Goal: Information Seeking & Learning: Find specific page/section

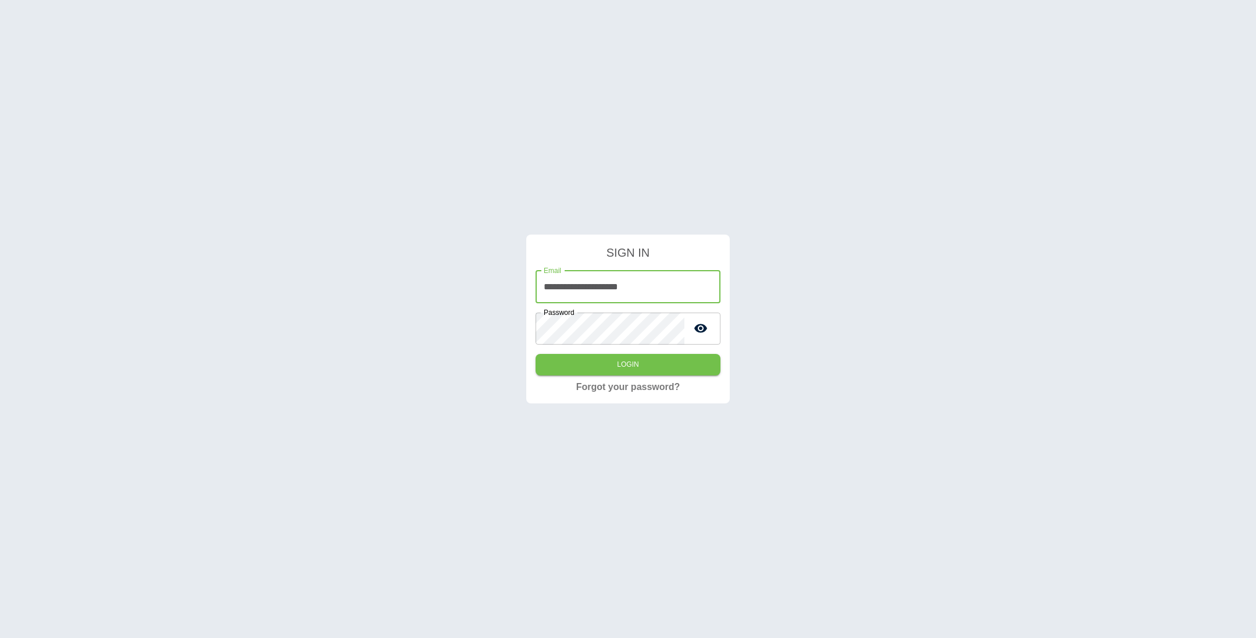
click at [647, 293] on input "**********" at bounding box center [628, 286] width 185 height 33
type input "**********"
click at [634, 366] on button "Login" at bounding box center [628, 365] width 185 height 22
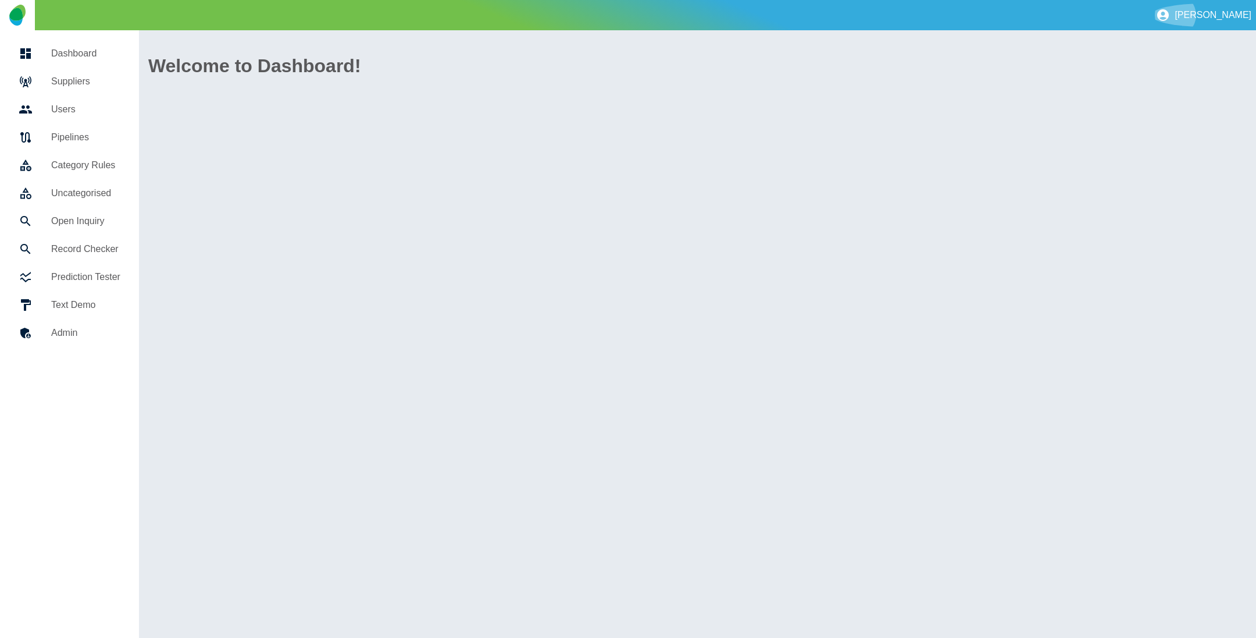
click at [1239, 7] on button "[PERSON_NAME]" at bounding box center [1204, 14] width 105 height 23
click at [1208, 43] on link "Sign out" at bounding box center [1213, 45] width 67 height 21
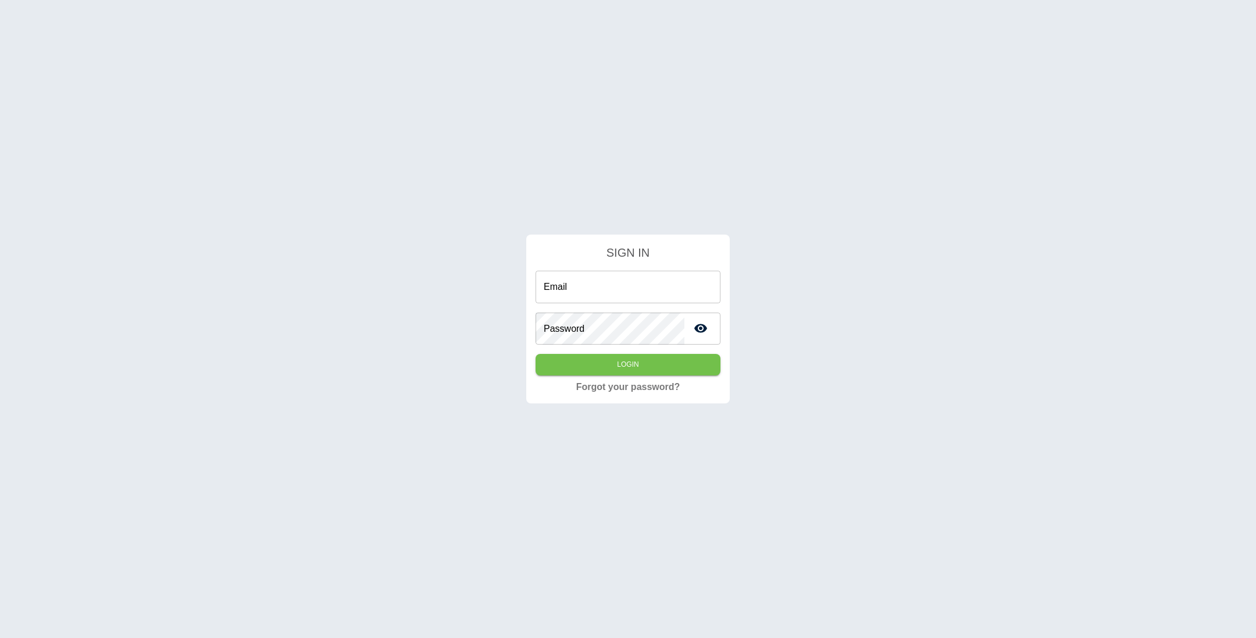
type input "**********"
click at [658, 362] on button "Login" at bounding box center [628, 365] width 185 height 22
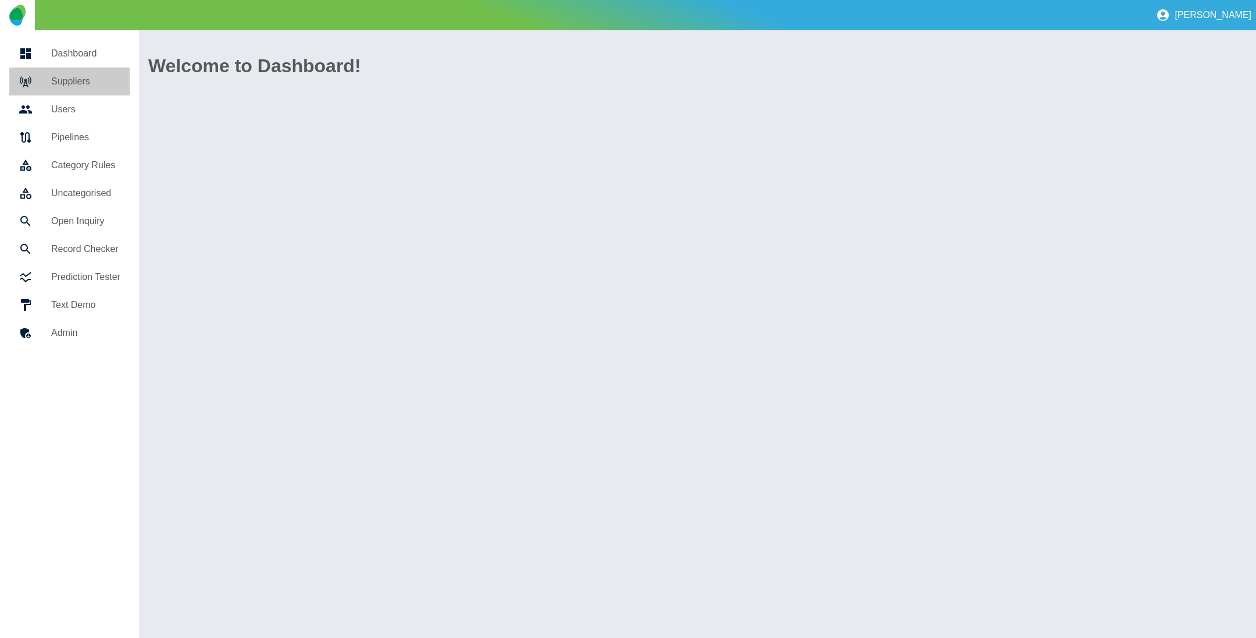
click at [106, 73] on link "Suppliers" at bounding box center [69, 81] width 120 height 28
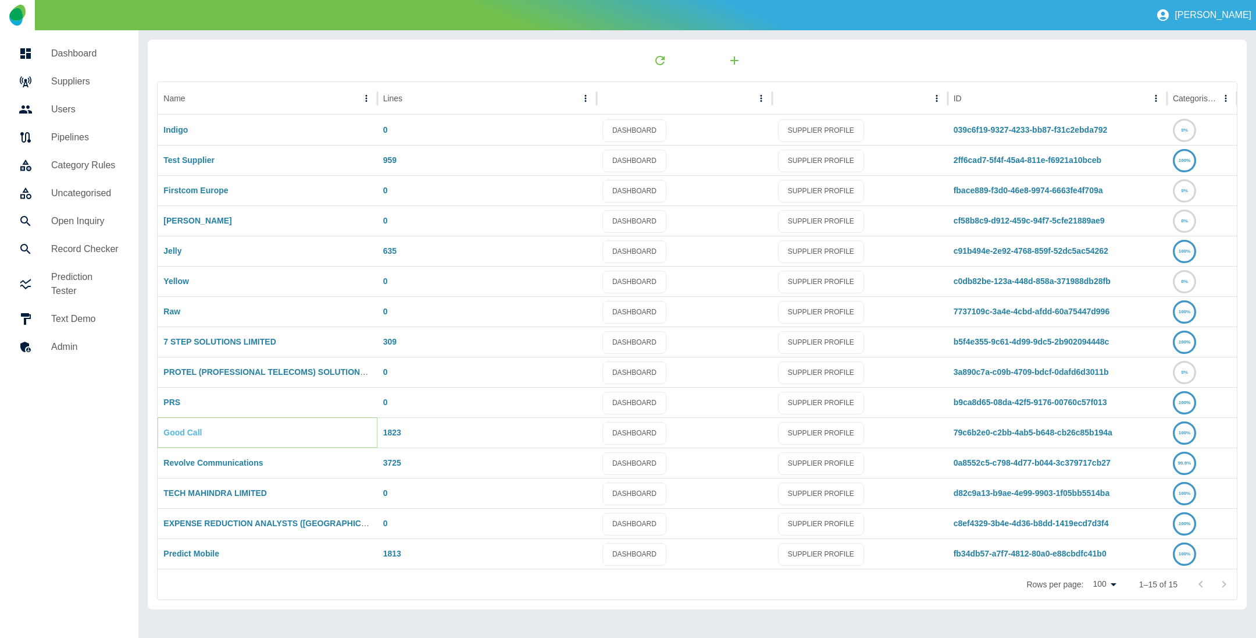
click at [197, 430] on link "Good Call" at bounding box center [182, 432] width 38 height 9
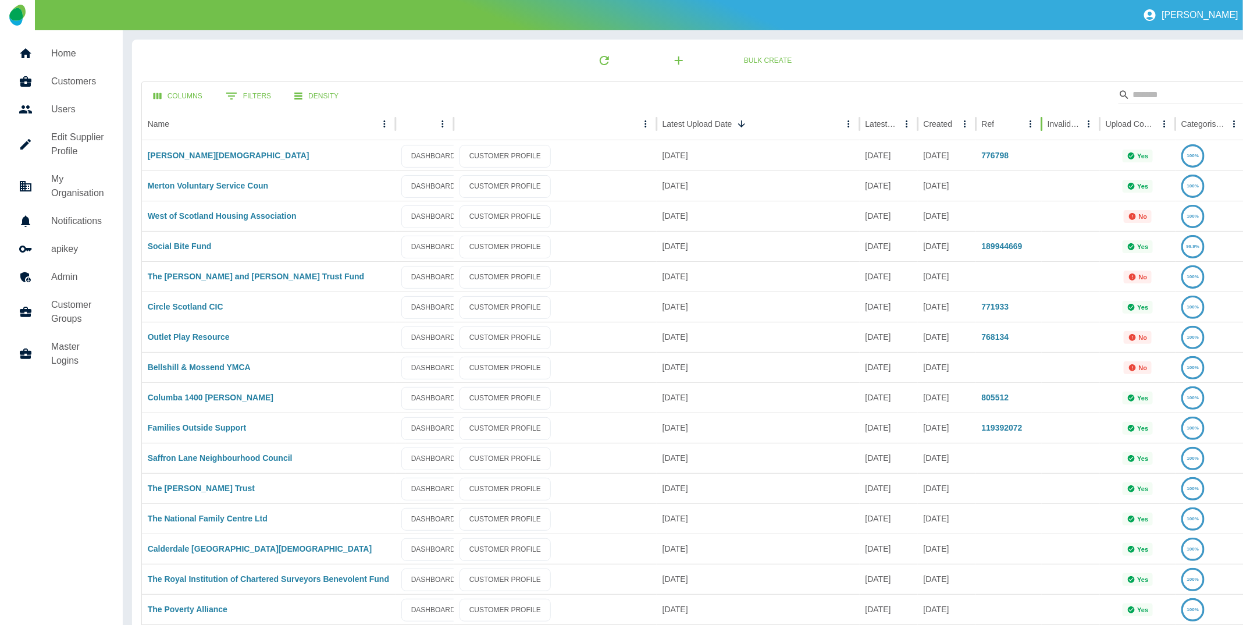
drag, startPoint x: 1021, startPoint y: 123, endPoint x: 1042, endPoint y: 145, distance: 30.4
click at [183, 97] on button "Columns" at bounding box center [177, 97] width 67 height 22
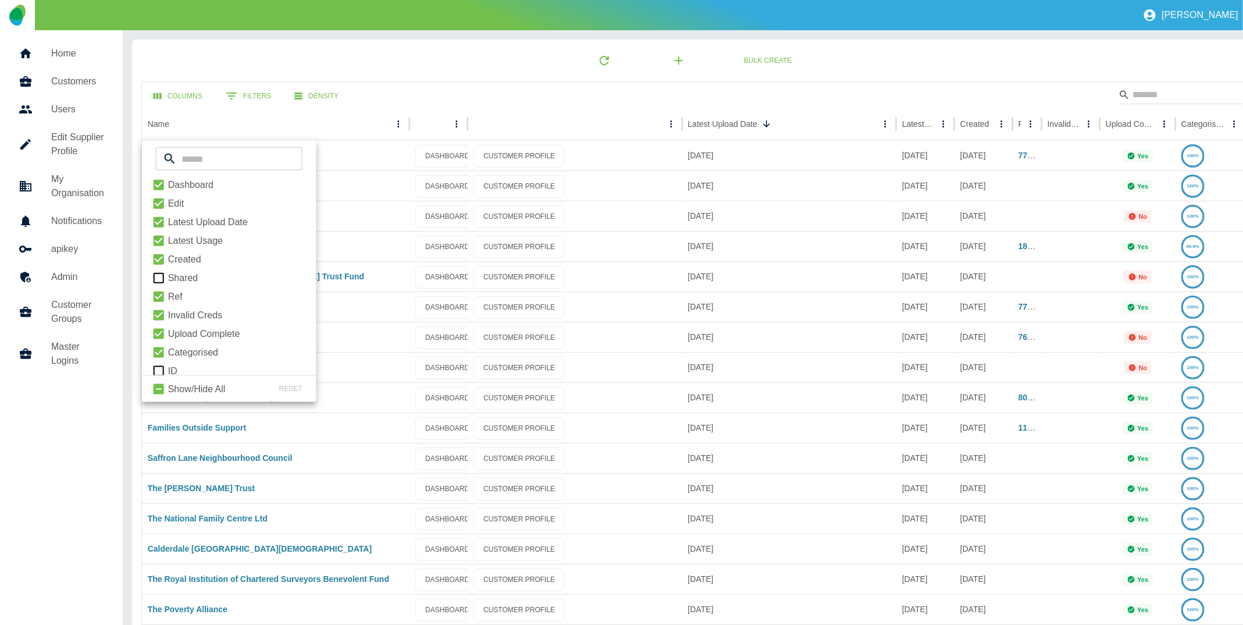
scroll to position [32, 0]
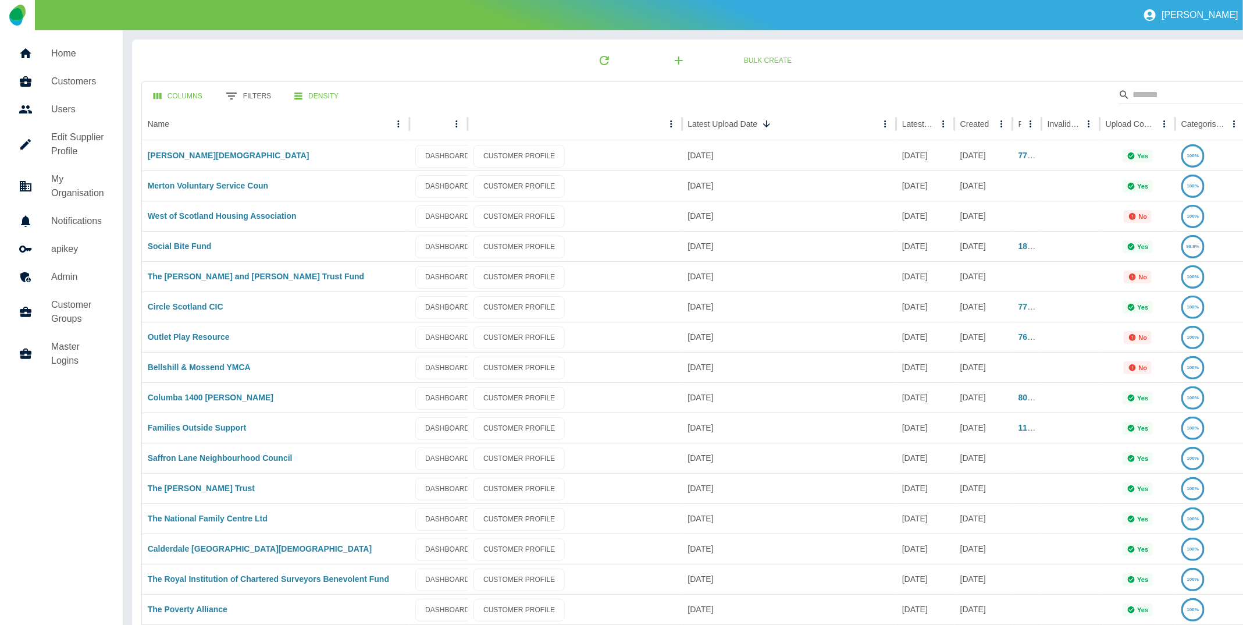
click at [259, 91] on button "0 Filters" at bounding box center [248, 95] width 64 height 23
click at [383, 87] on div "Columns 0 Filters Density" at bounding box center [693, 95] width 1103 height 26
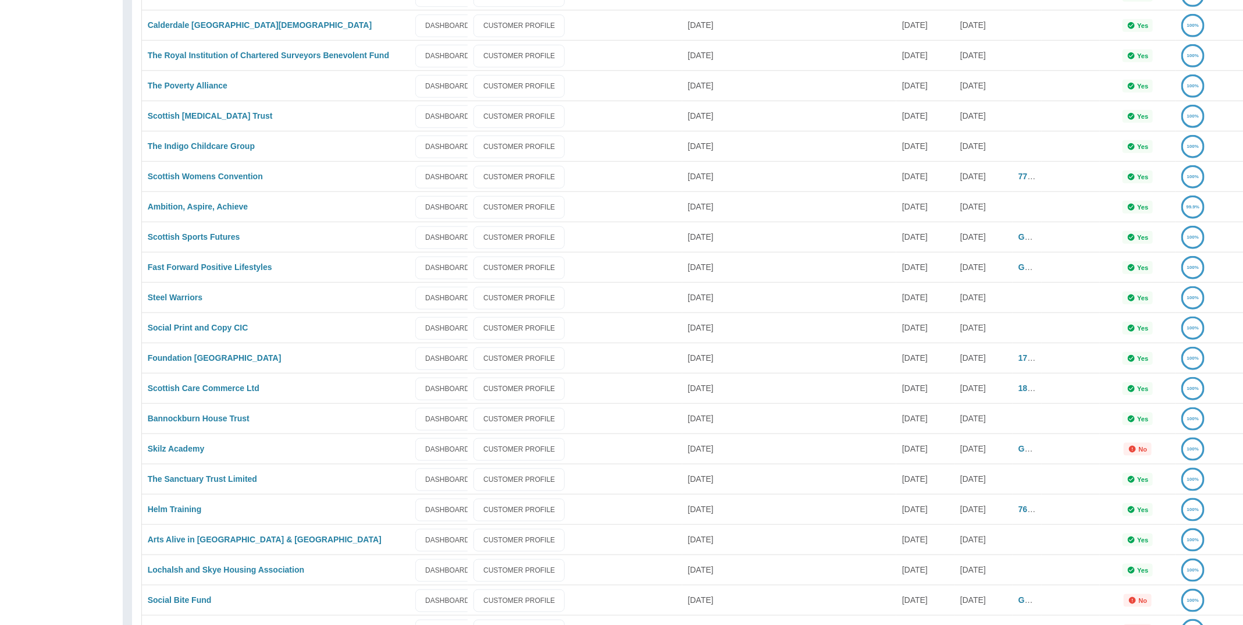
scroll to position [1047, 0]
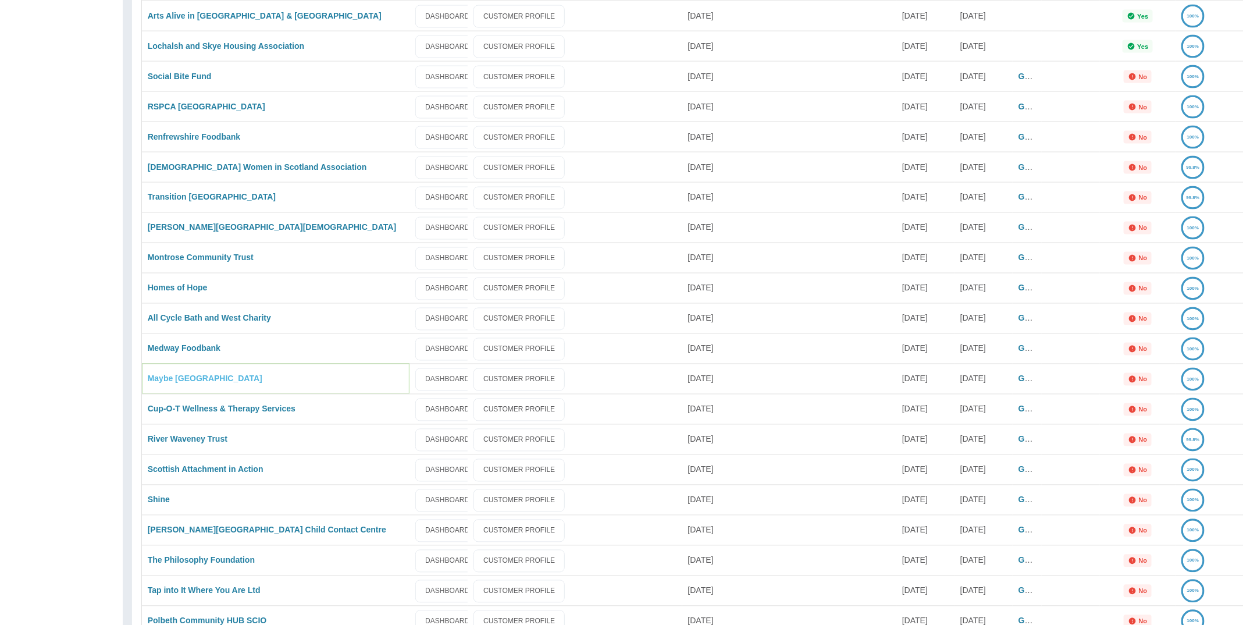
click at [208, 380] on link "Maybe [GEOGRAPHIC_DATA]" at bounding box center [205, 378] width 115 height 9
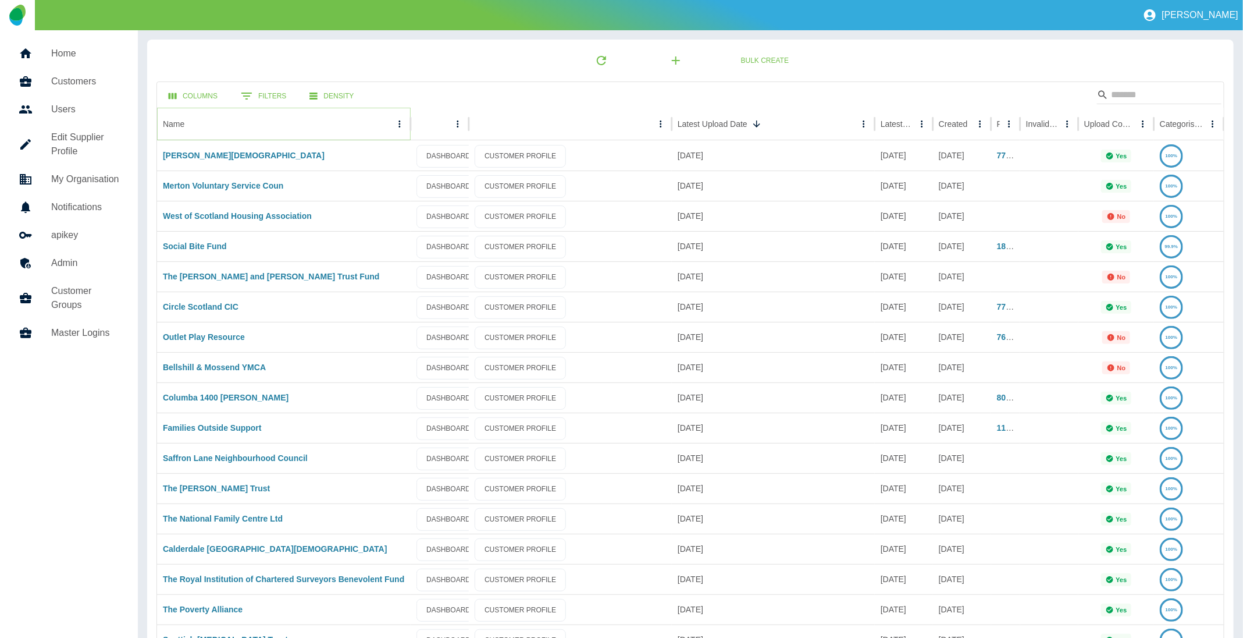
click at [202, 123] on button "Sort" at bounding box center [194, 124] width 16 height 16
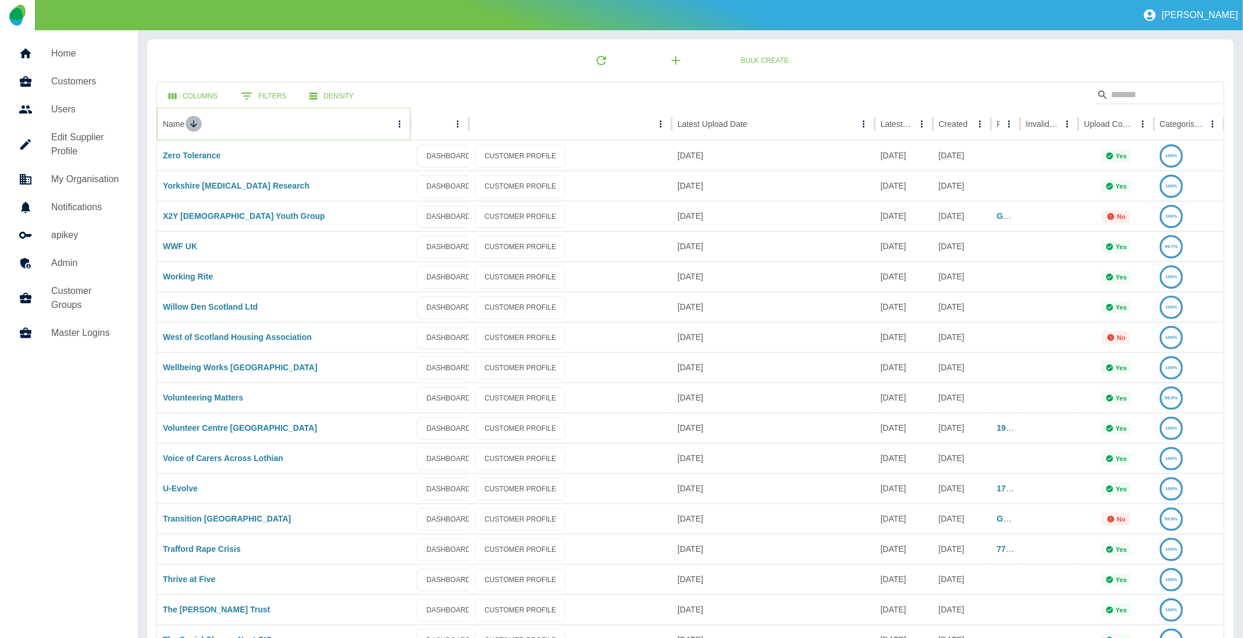
click at [201, 123] on button "Sort" at bounding box center [194, 124] width 16 height 16
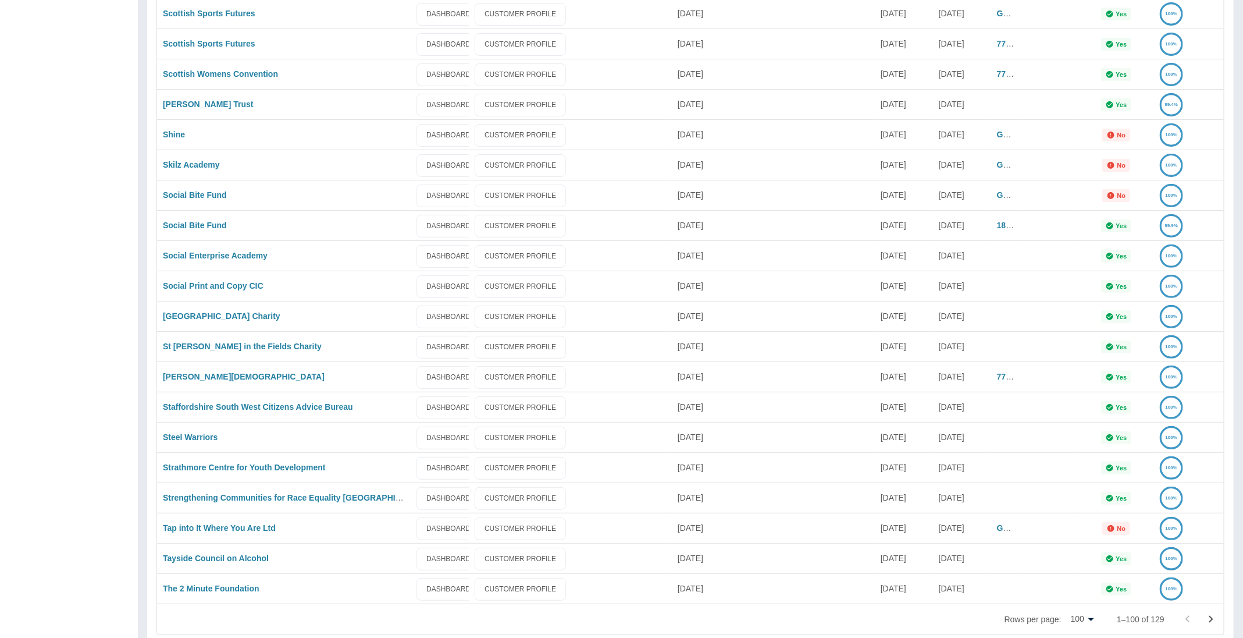
scroll to position [2576, 0]
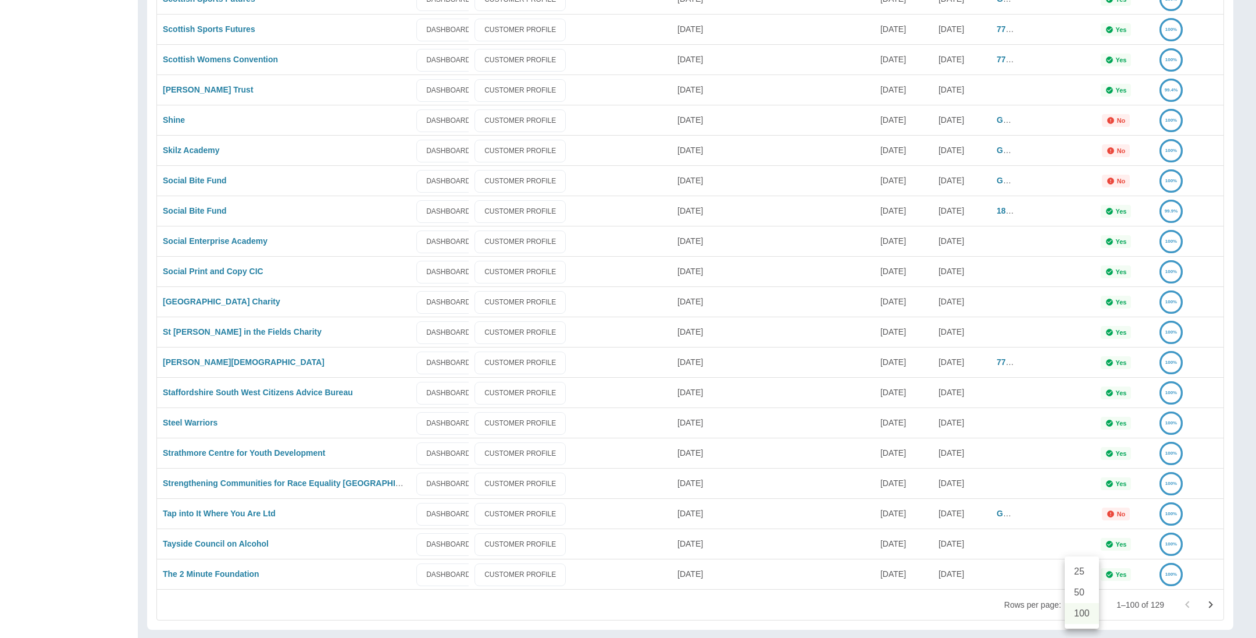
click at [1215, 608] on div at bounding box center [628, 319] width 1256 height 638
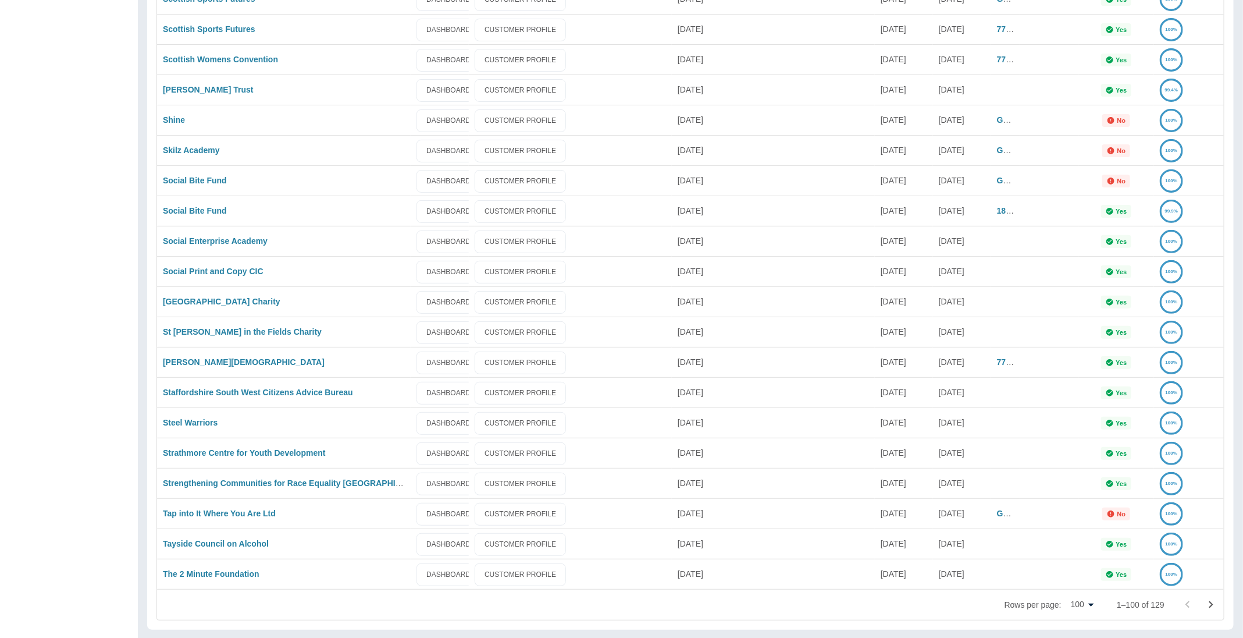
click at [1211, 607] on icon "Go to next page" at bounding box center [1211, 604] width 14 height 14
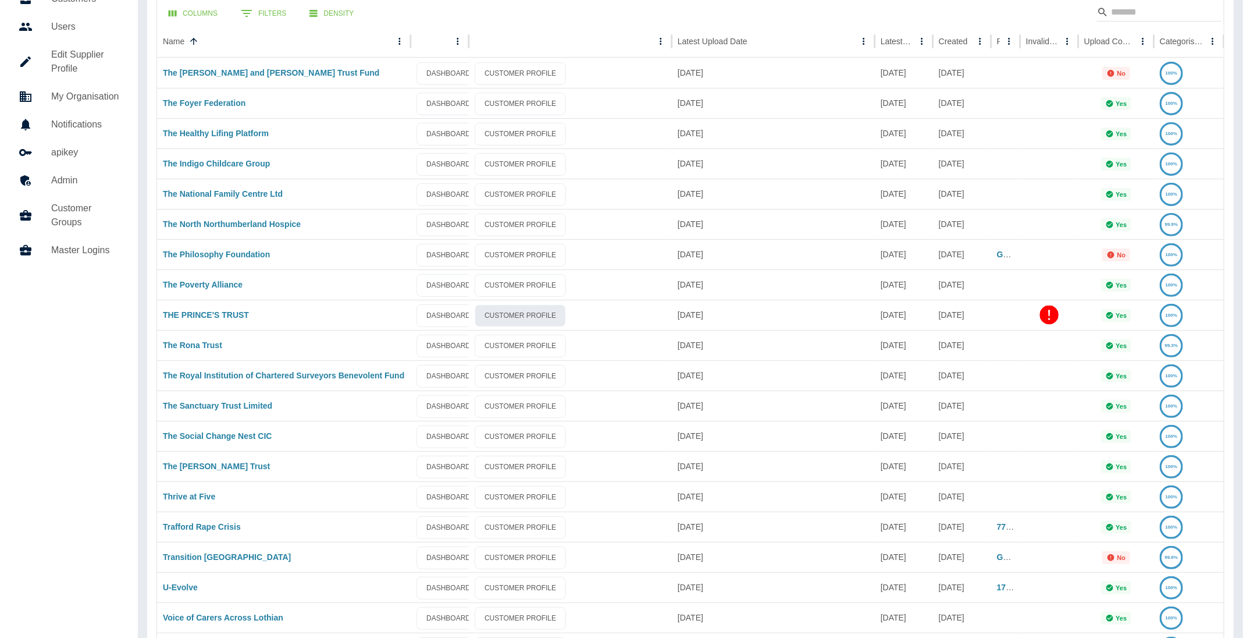
scroll to position [0, 0]
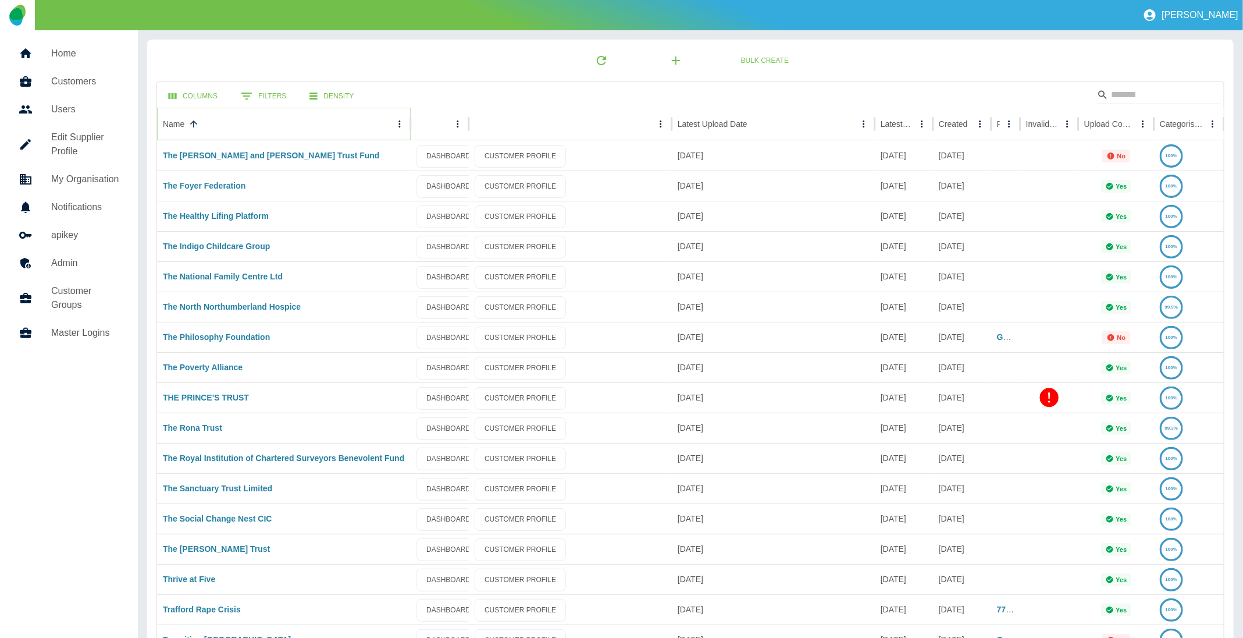
click at [190, 120] on icon "Sort" at bounding box center [193, 124] width 10 height 10
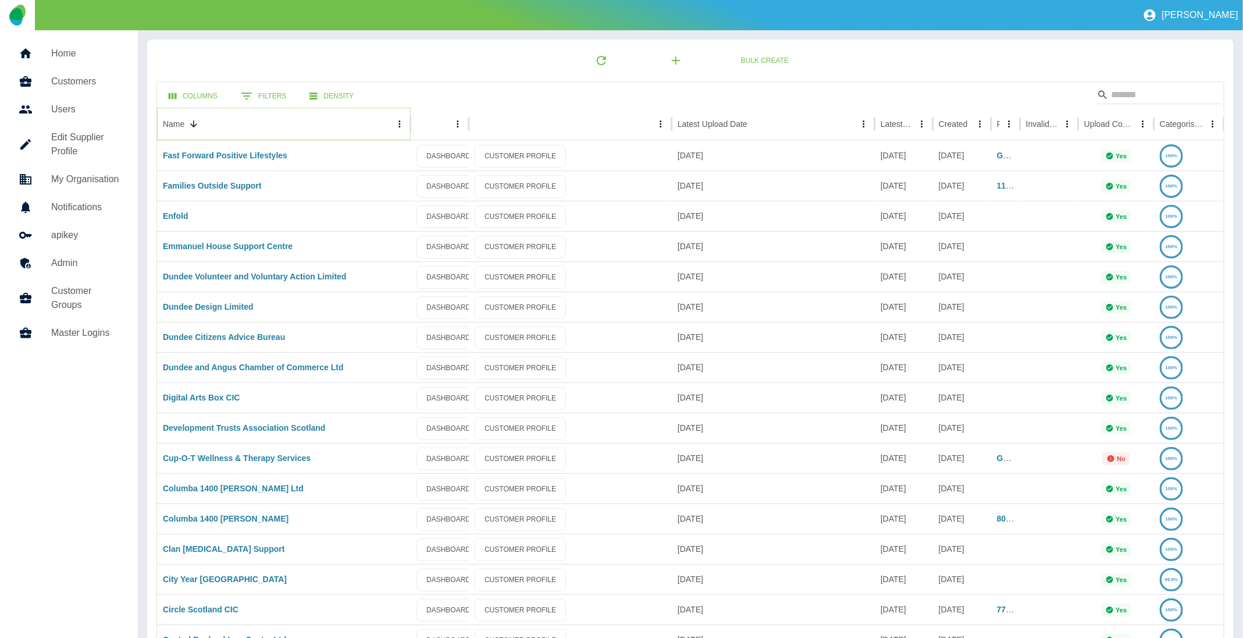
click at [190, 120] on icon "Sort" at bounding box center [193, 124] width 10 height 10
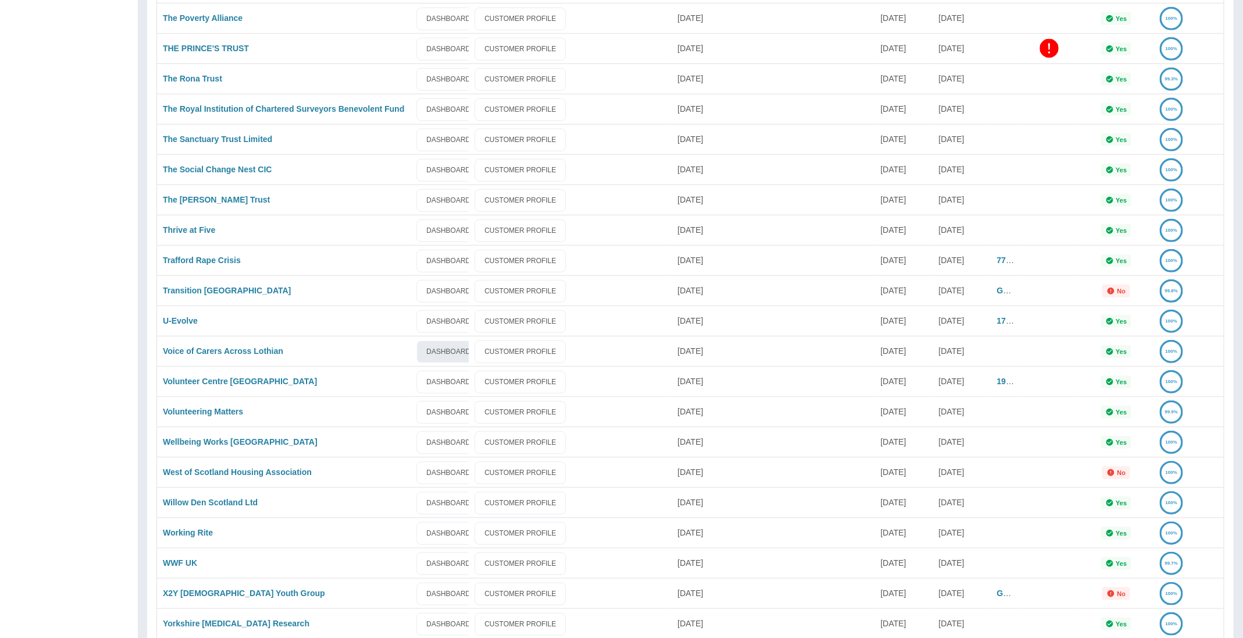
scroll to position [429, 0]
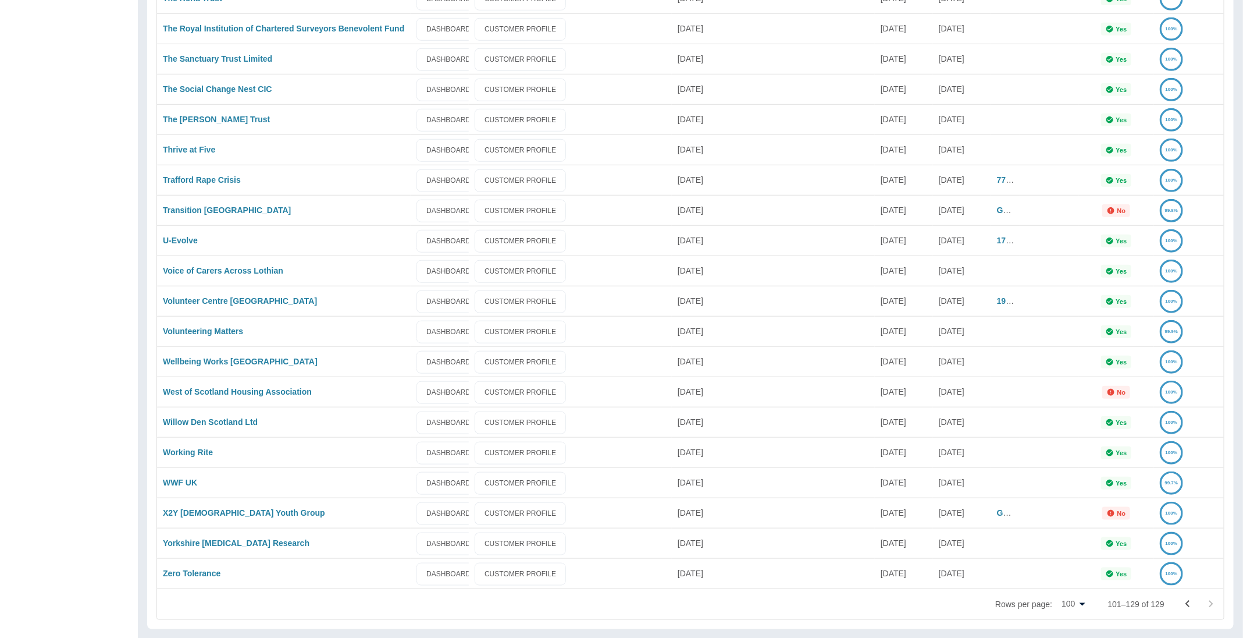
click at [1192, 602] on icon "Go to previous page" at bounding box center [1188, 604] width 14 height 14
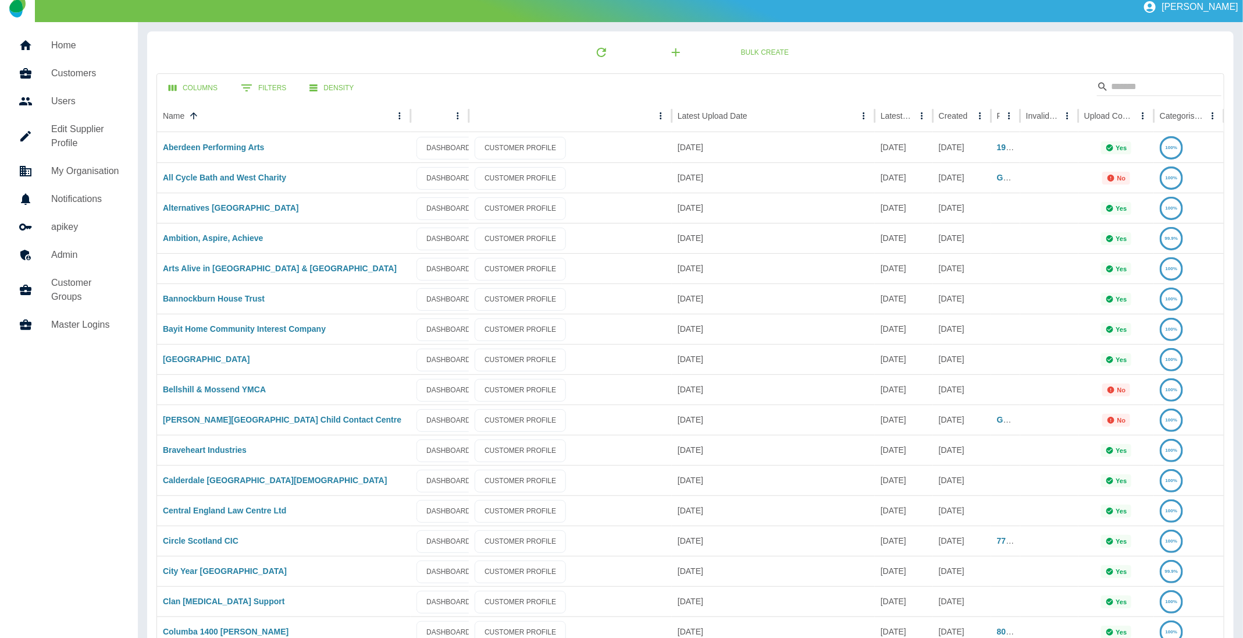
scroll to position [0, 0]
